Goal: Task Accomplishment & Management: Complete application form

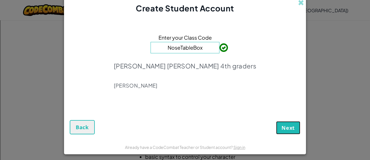
click at [291, 123] on button "Next" at bounding box center [288, 127] width 24 height 13
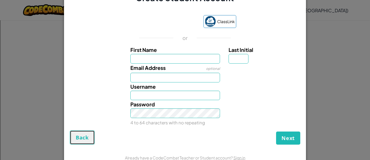
click at [83, 139] on span "Back" at bounding box center [82, 137] width 13 height 7
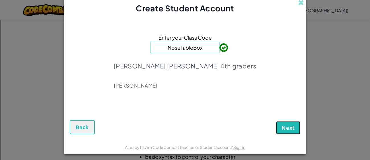
click at [289, 127] on span "Next" at bounding box center [287, 127] width 13 height 7
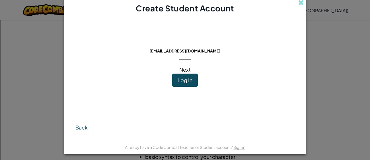
click at [182, 77] on span "Log In" at bounding box center [184, 79] width 15 height 7
